Goal: Task Accomplishment & Management: Manage account settings

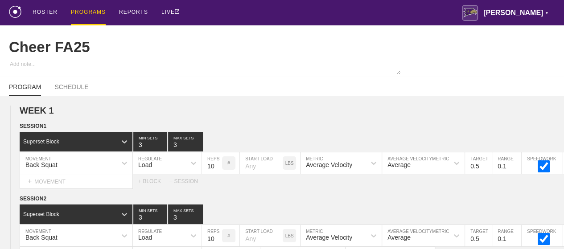
click at [92, 14] on div "PROGRAMS" at bounding box center [88, 12] width 35 height 25
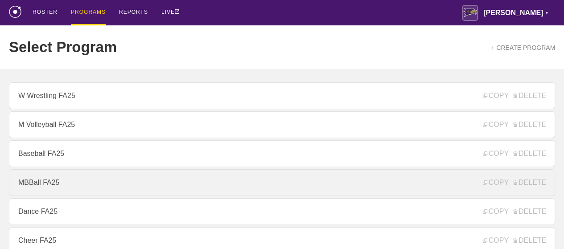
click at [41, 188] on link "MBBall FA25" at bounding box center [282, 182] width 546 height 27
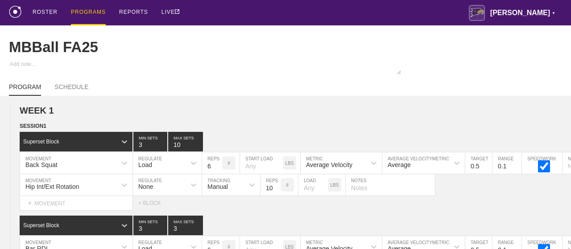
type textarea "x"
type input "MBBall FA25"
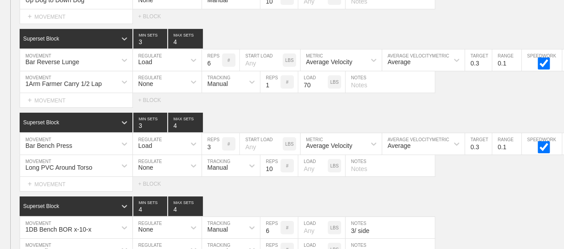
scroll to position [4970, 0]
